Goal: Task Accomplishment & Management: Manage account settings

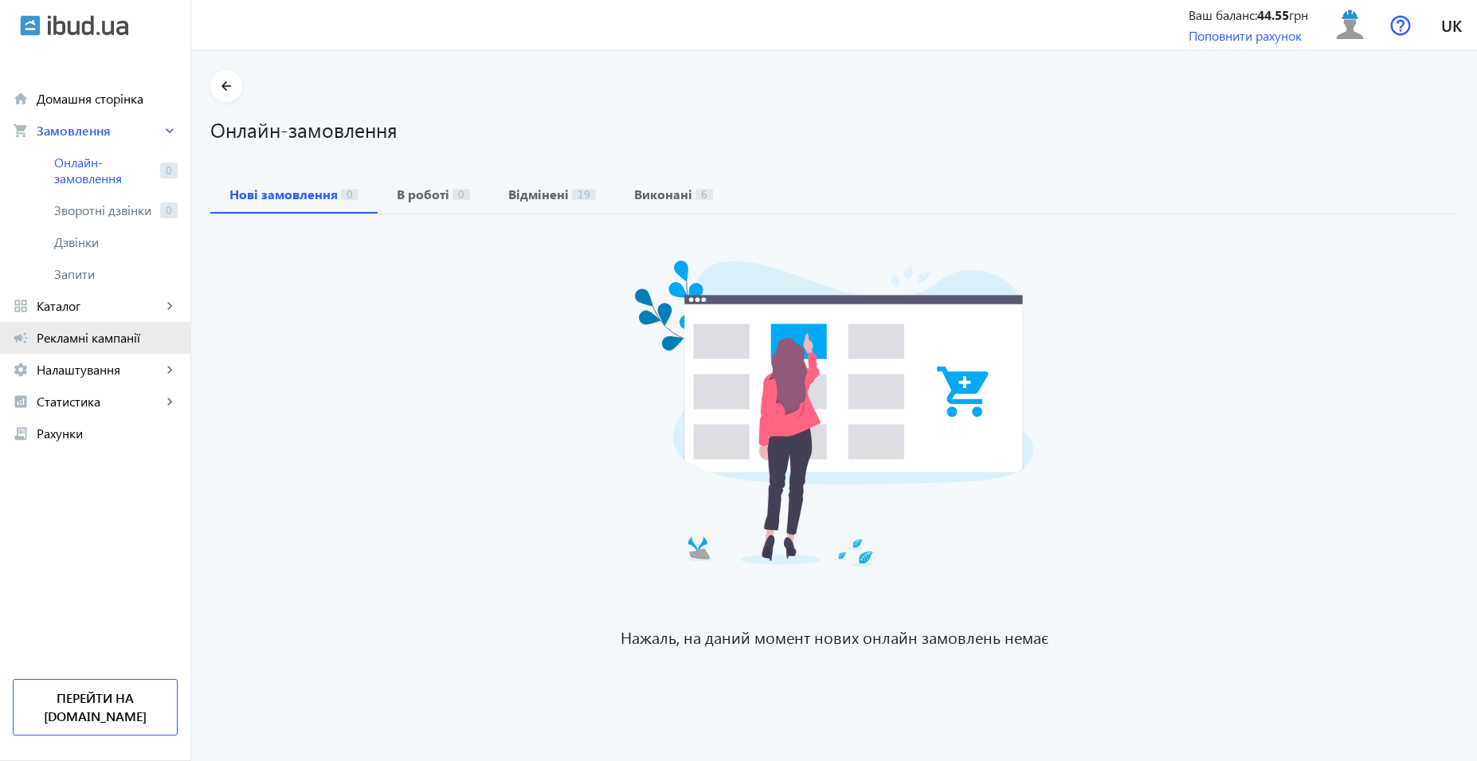
click at [116, 337] on span "Рекламні кампанії" at bounding box center [107, 338] width 141 height 16
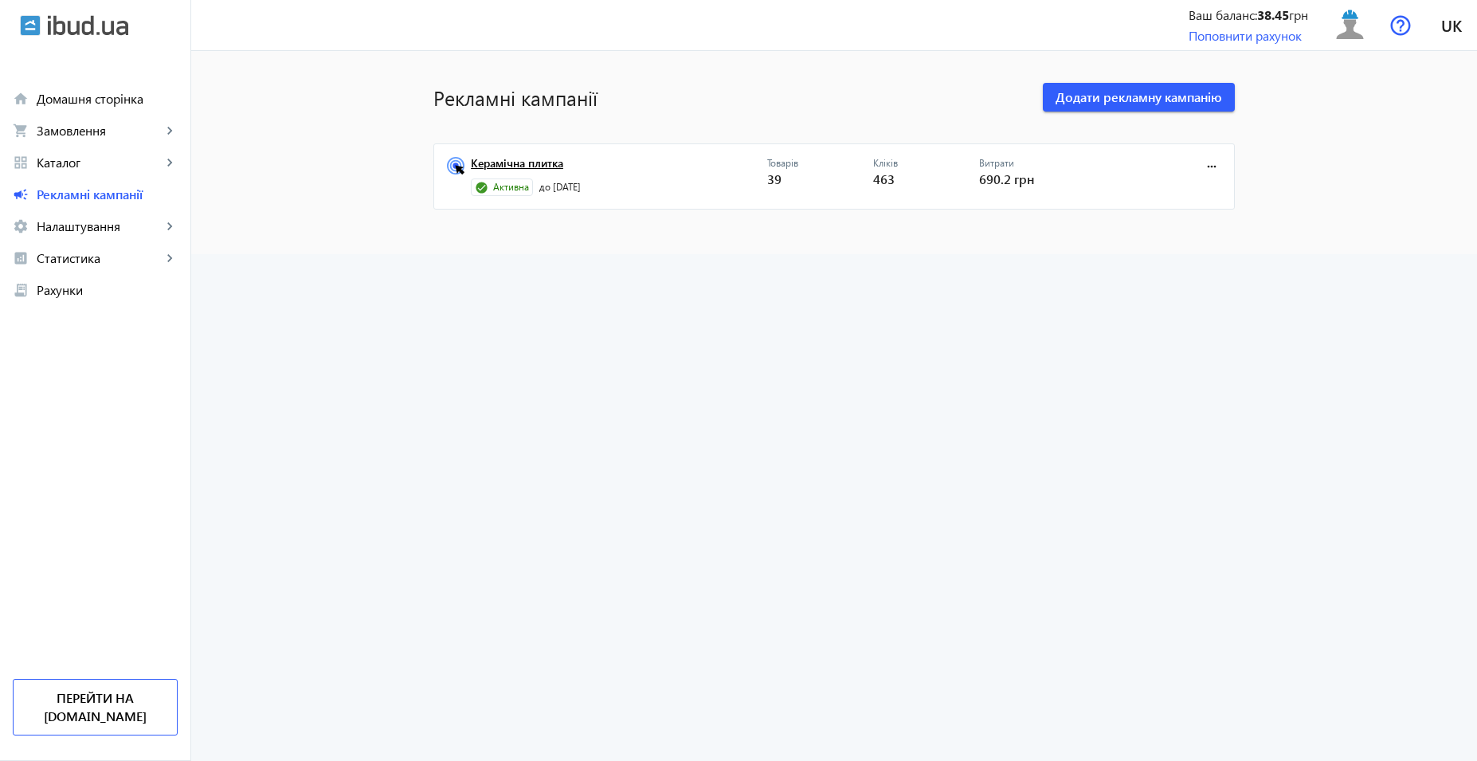
click at [540, 160] on link "Керамічна плитка" at bounding box center [619, 168] width 296 height 22
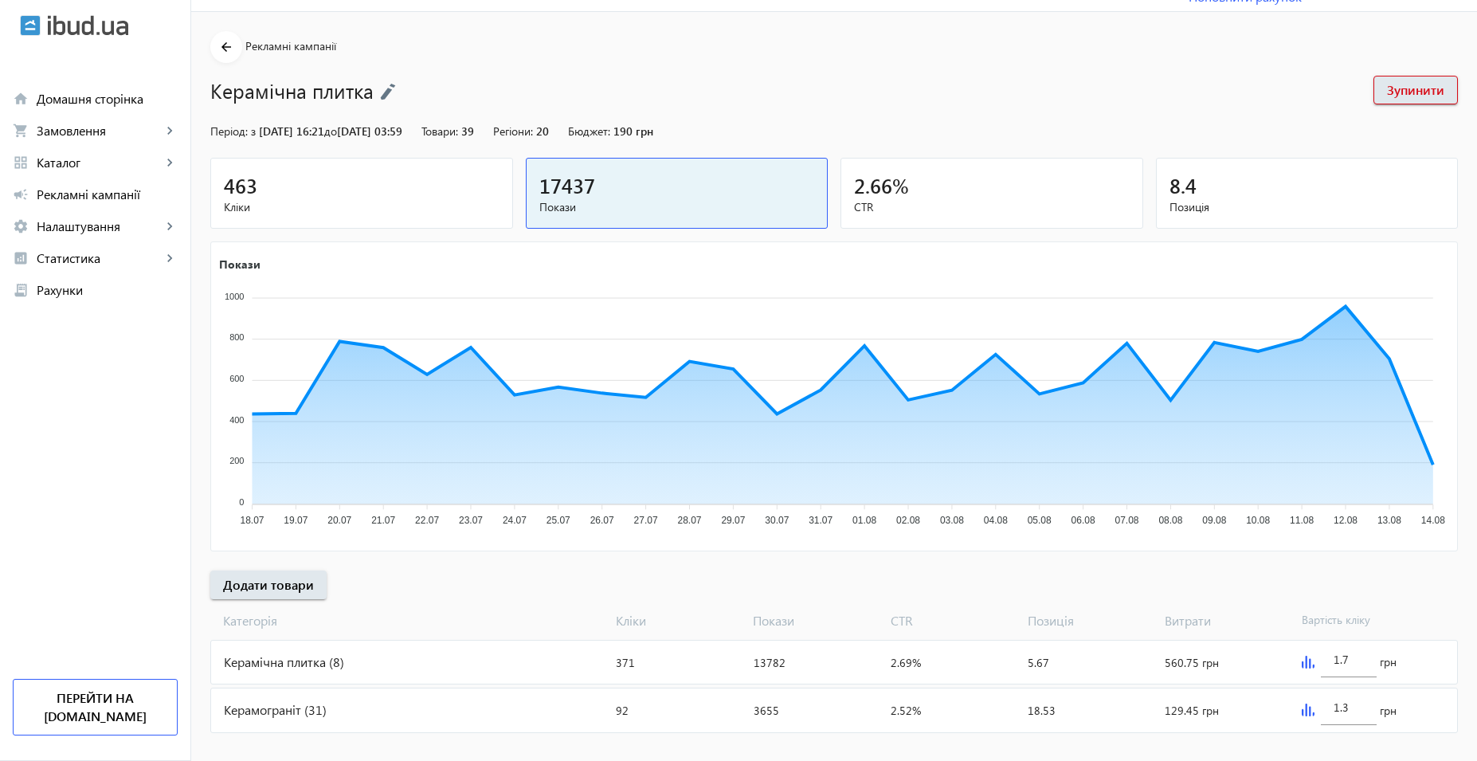
scroll to position [59, 0]
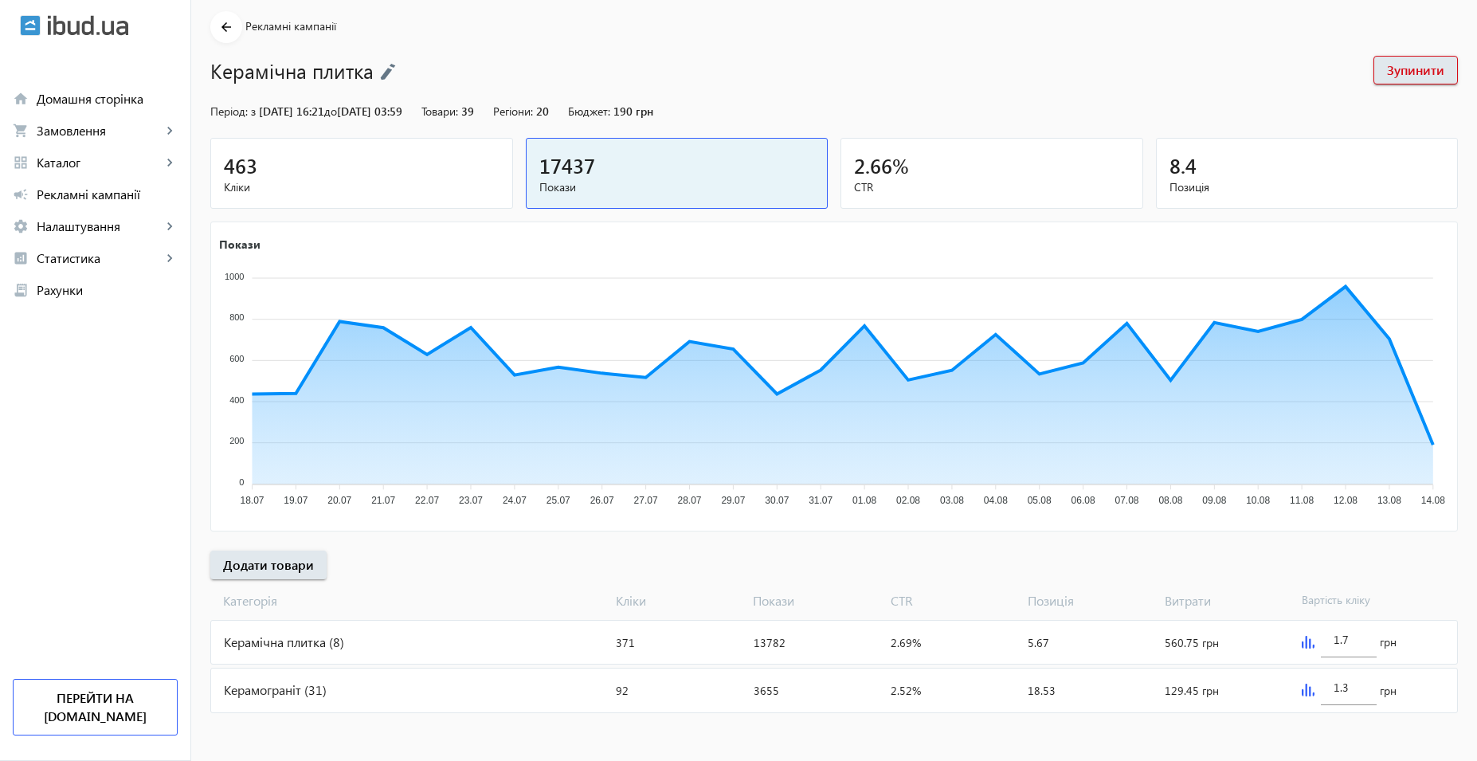
drag, startPoint x: 1355, startPoint y: 639, endPoint x: 1227, endPoint y: 637, distance: 127.5
click at [1223, 637] on mat-card "Керамічна плитка (8) Кліки: 371 Покази: 13782 CTR: 2.69% Позиція: 5.67 Витрати:…" at bounding box center [834, 642] width 1248 height 45
type input "1"
click at [1352, 689] on input "1.3" at bounding box center [1349, 687] width 30 height 15
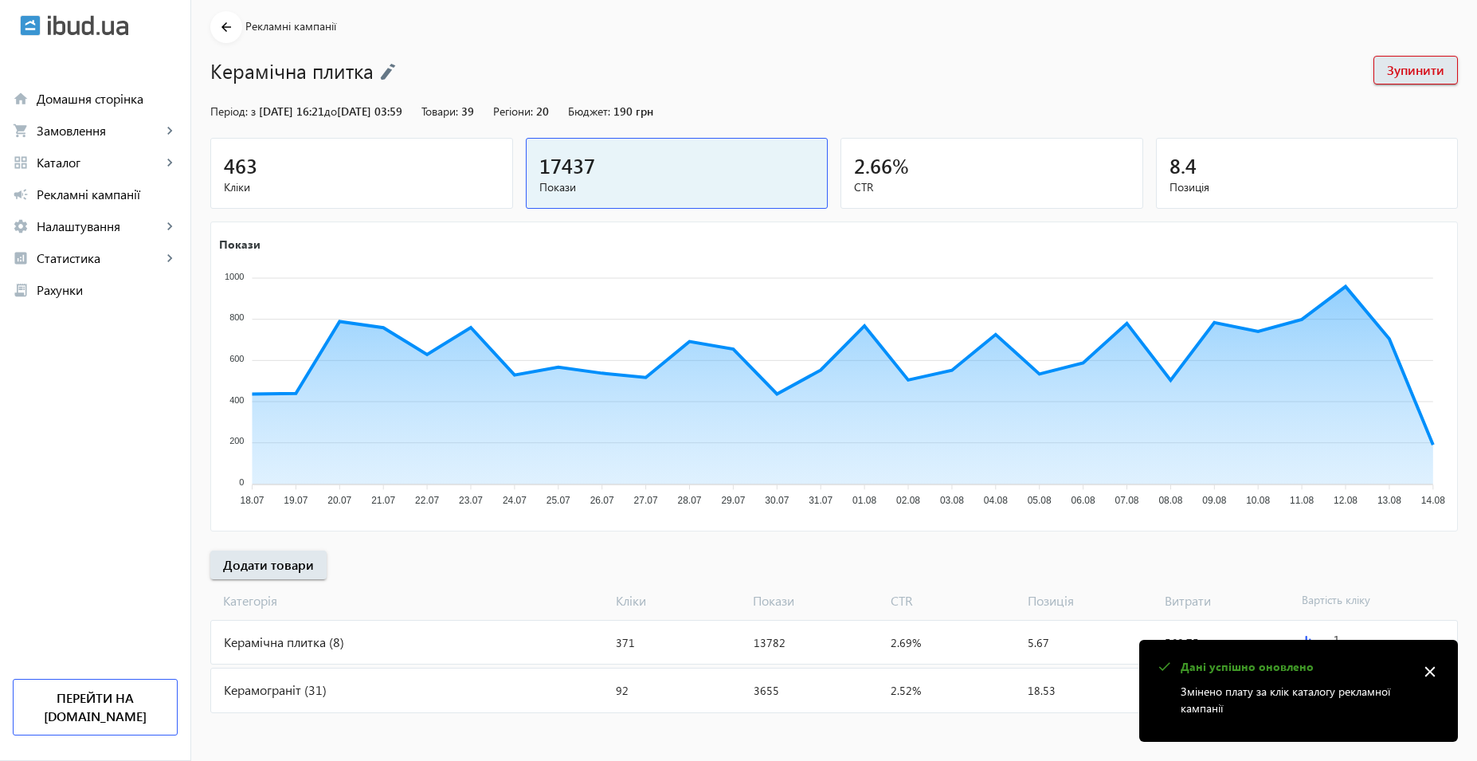
click at [1360, 690] on div "check Дані успішно оновлено Змінено плату за клік каталогу рекламної кампанії c…" at bounding box center [1299, 691] width 319 height 102
click at [1436, 669] on mat-icon "close" at bounding box center [1430, 672] width 24 height 24
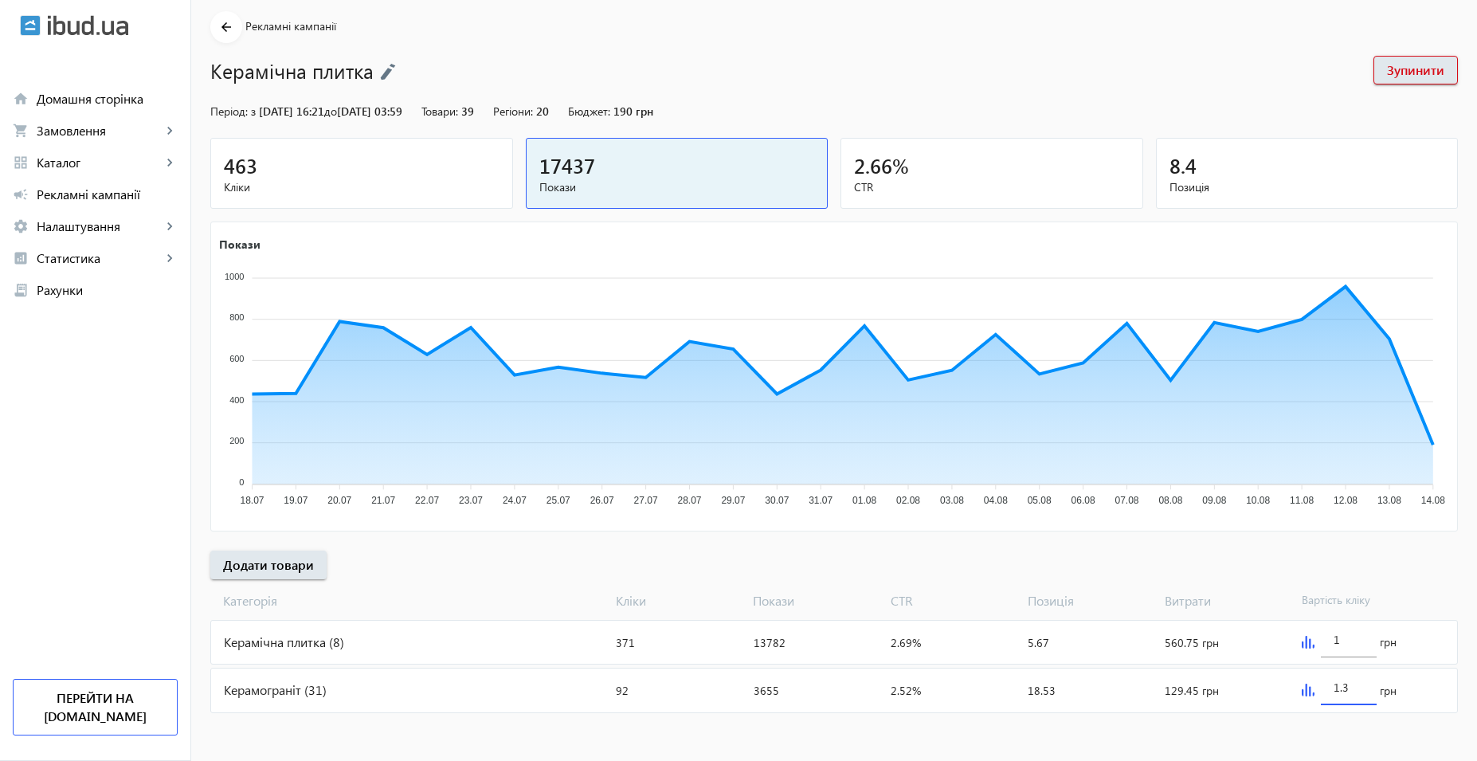
drag, startPoint x: 1362, startPoint y: 688, endPoint x: 1263, endPoint y: 686, distance: 98.8
click at [1245, 687] on mat-card "Керамограніт (31) Кліки: 92 Покази: 3655 CTR: 2.52% Позиція: 18.53 Витрати: 129…" at bounding box center [834, 690] width 1248 height 45
type input "1"
click at [1150, 732] on mat-sidenav-content "arrow_back Рекламні кампанії Керамічна плитка Зупинити Період: з 20.09.2023 16:…" at bounding box center [834, 376] width 1286 height 769
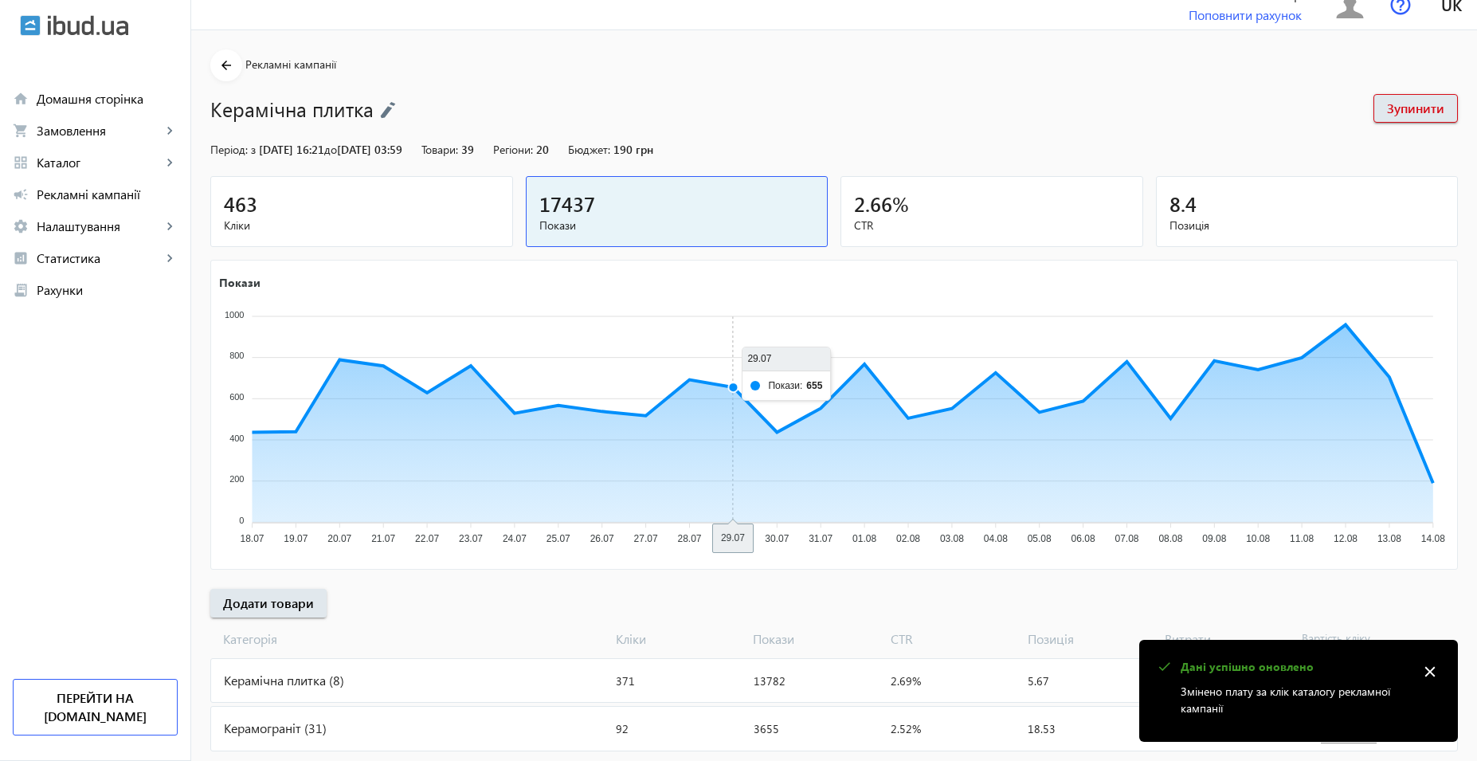
scroll to position [0, 0]
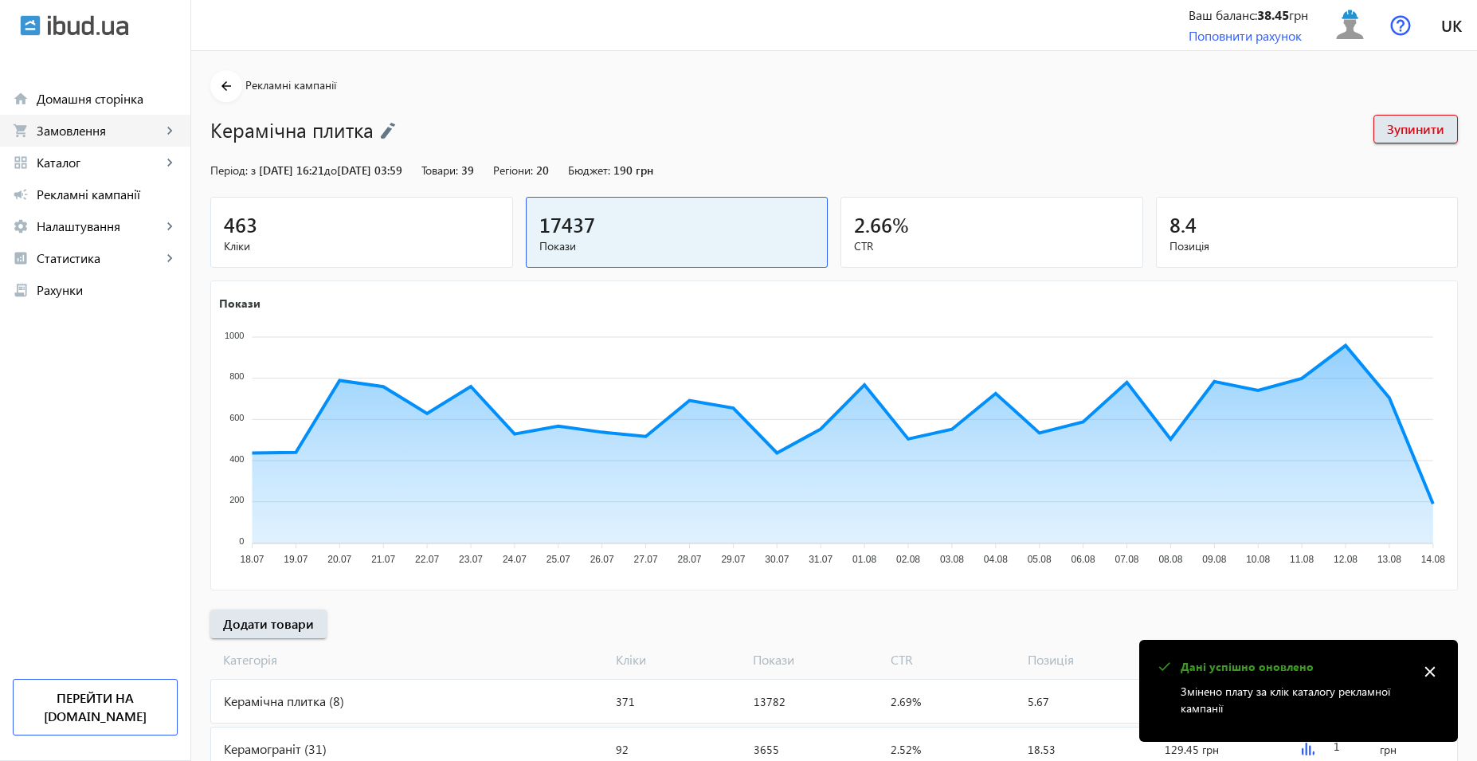
click at [65, 124] on span "Замовлення" at bounding box center [99, 131] width 125 height 16
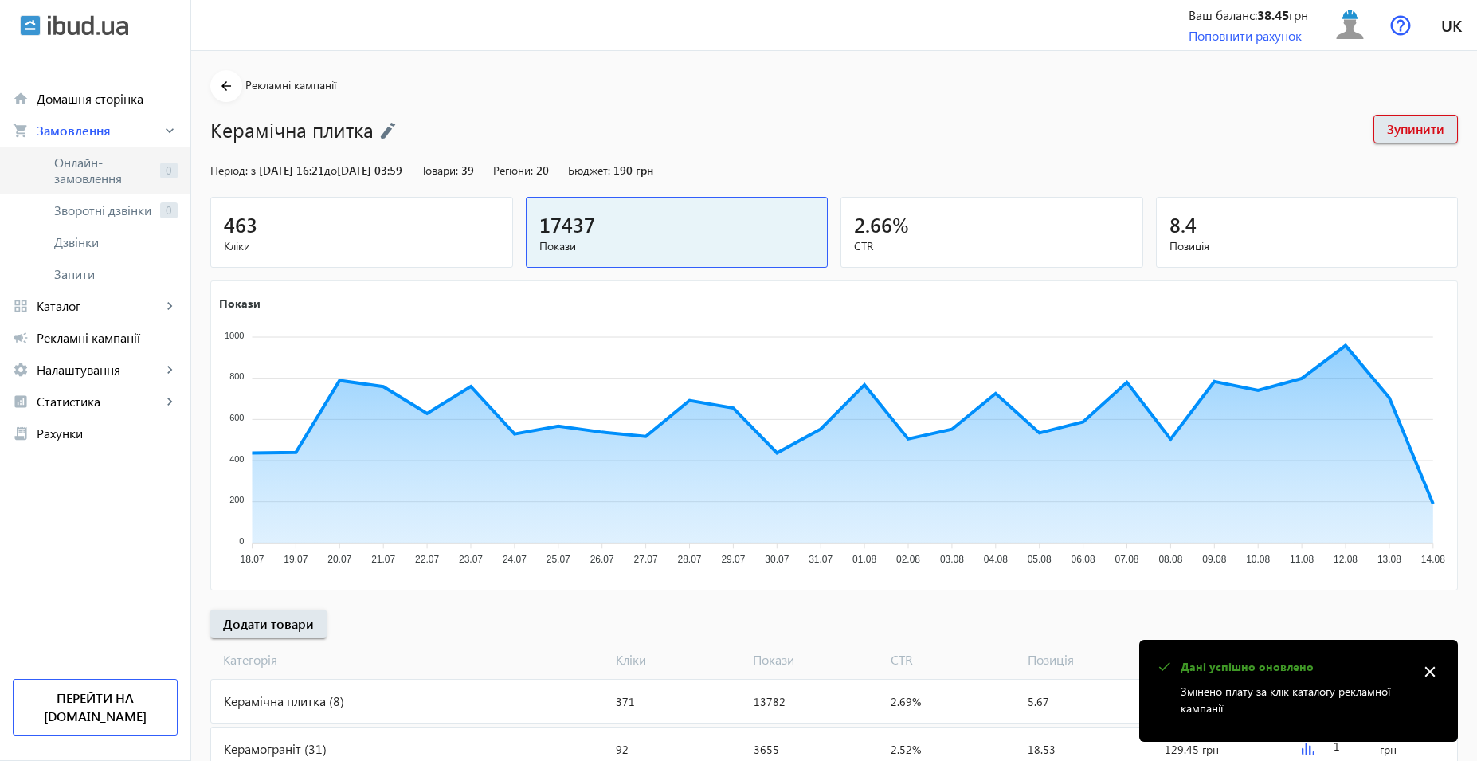
click at [73, 155] on span "Онлайн-замовлення" at bounding box center [104, 171] width 100 height 32
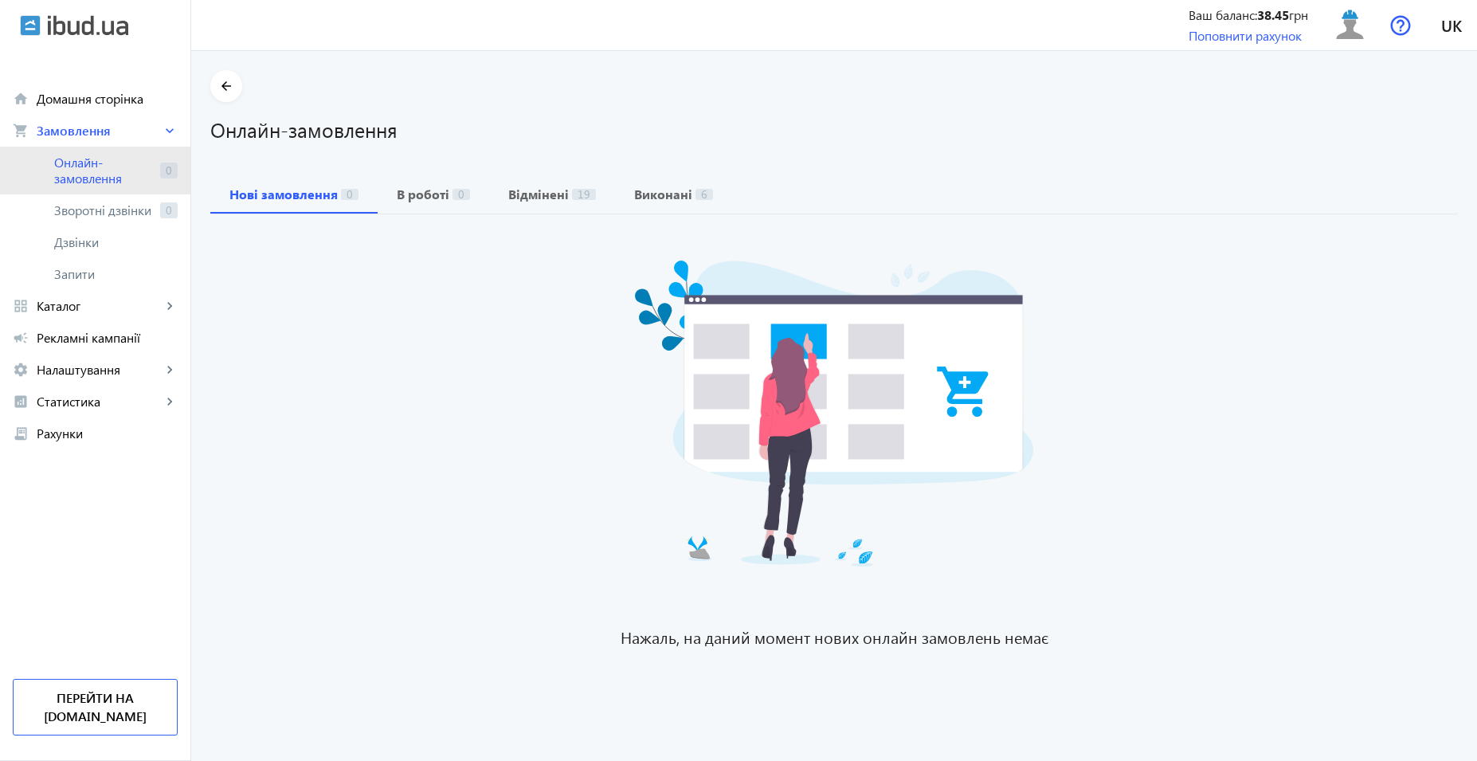
click at [112, 175] on span "Онлайн-замовлення" at bounding box center [104, 171] width 100 height 32
